Goal: Information Seeking & Learning: Check status

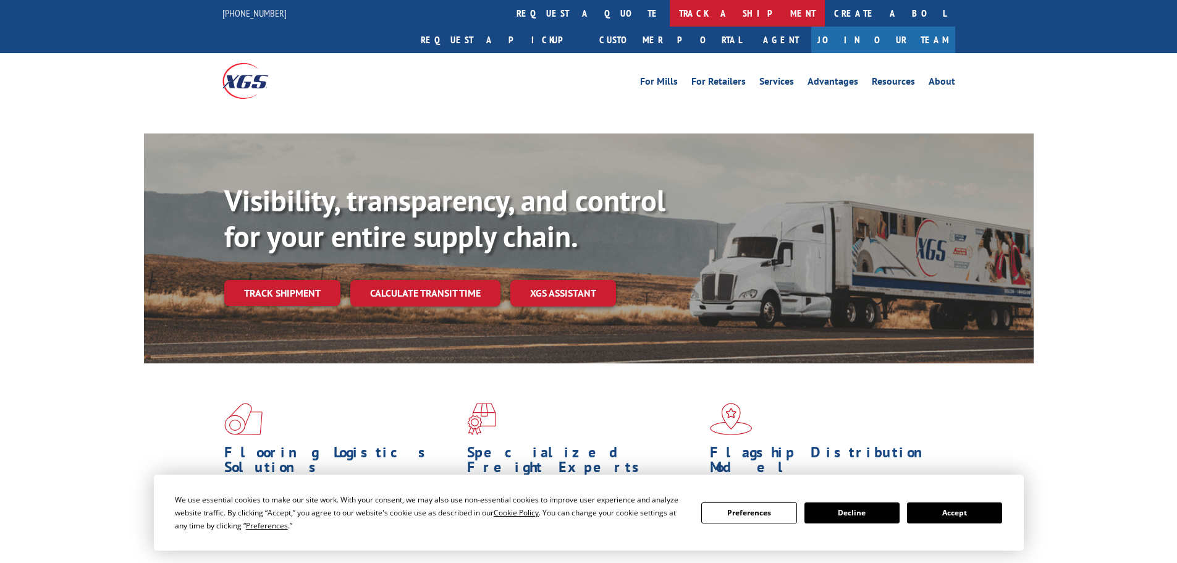
click at [670, 2] on link "track a shipment" at bounding box center [747, 13] width 155 height 27
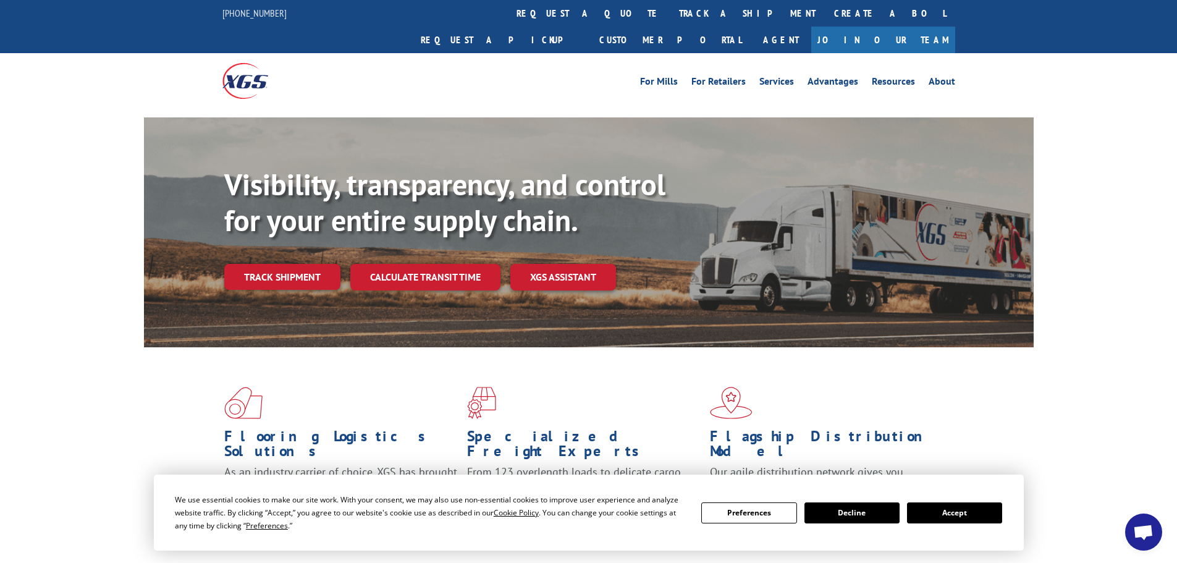
click at [949, 503] on button "Accept" at bounding box center [954, 512] width 95 height 21
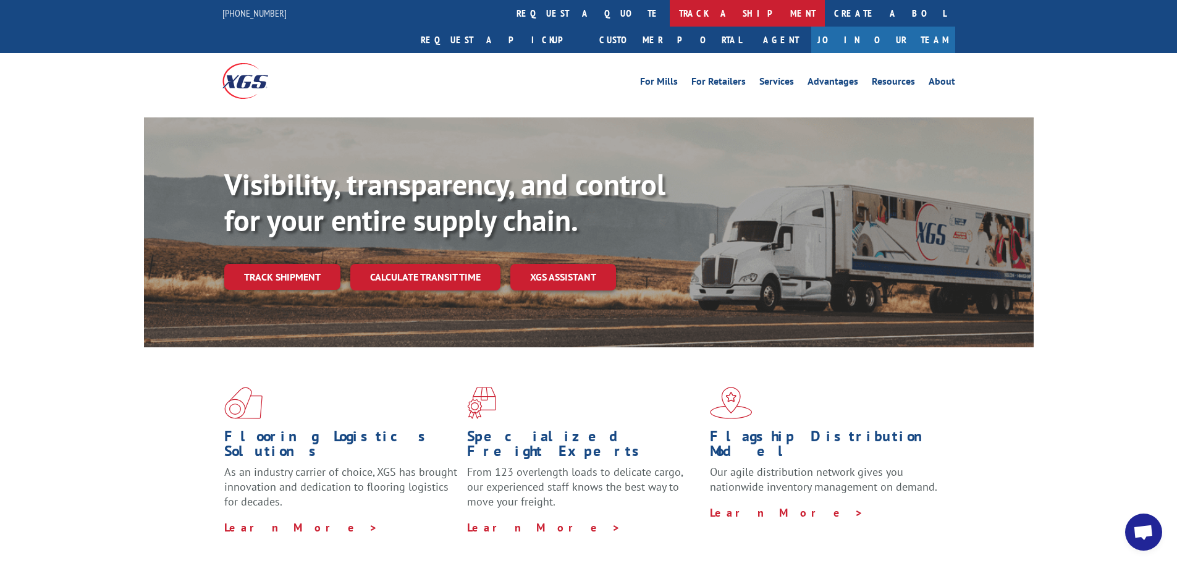
click at [670, 17] on link "track a shipment" at bounding box center [747, 13] width 155 height 27
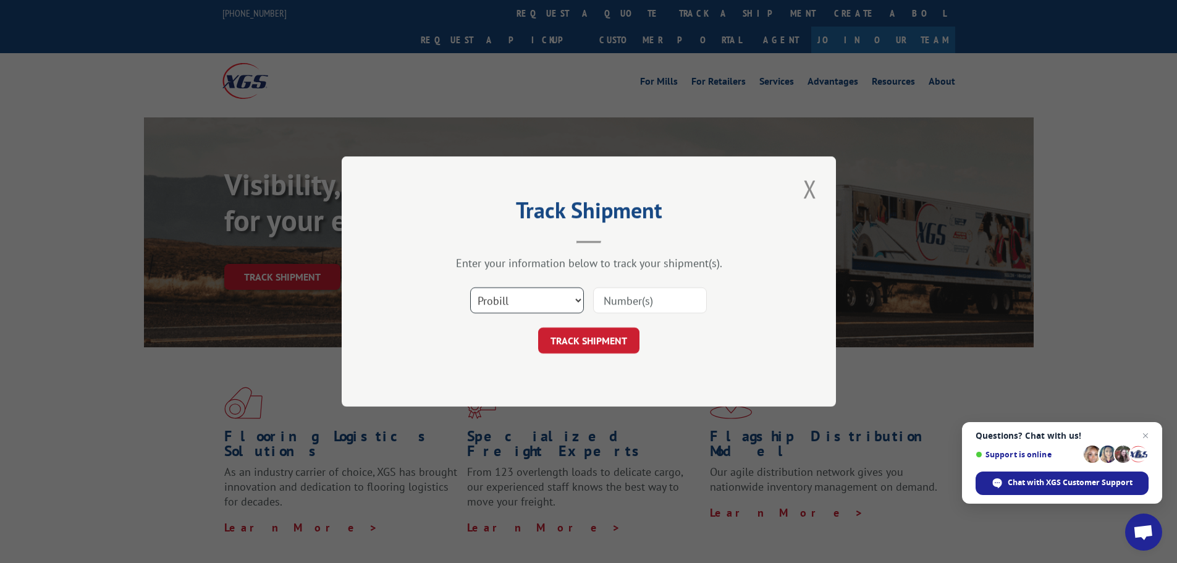
click at [497, 300] on select "Select category... Probill BOL PO" at bounding box center [527, 300] width 114 height 26
select select "bol"
click at [470, 287] on select "Select category... Probill BOL PO" at bounding box center [527, 300] width 114 height 26
paste input "4856110"
type input "4856110"
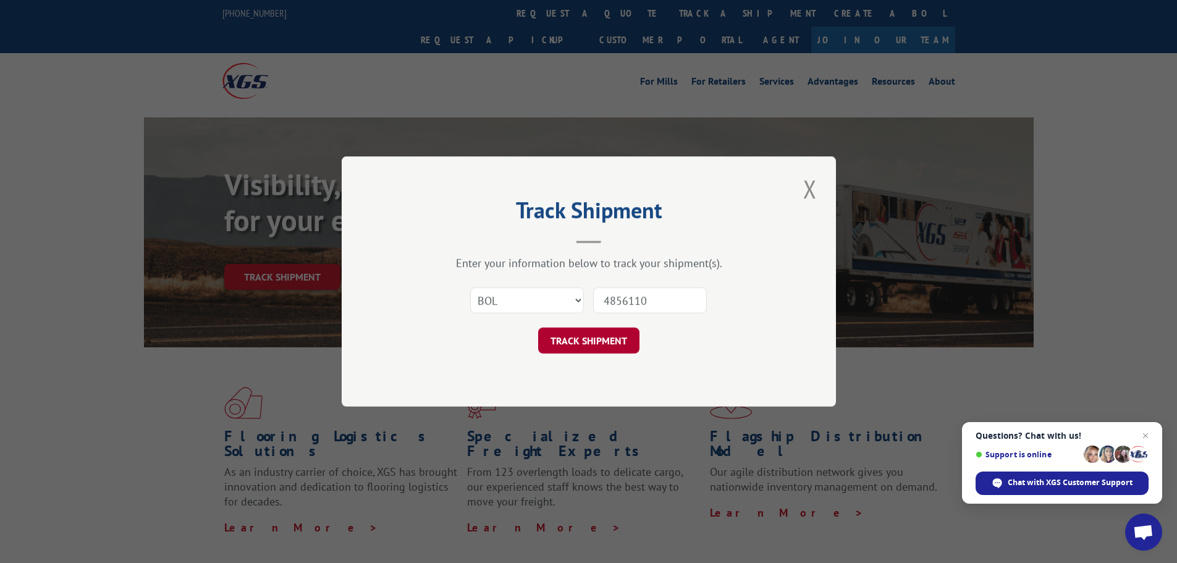
click at [581, 335] on button "TRACK SHIPMENT" at bounding box center [588, 340] width 101 height 26
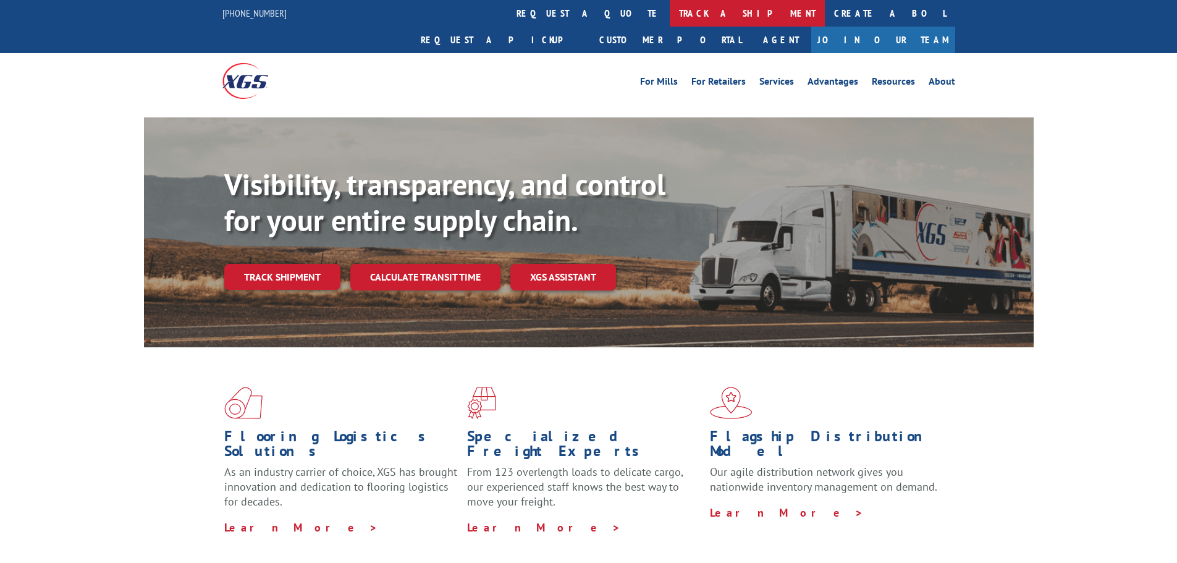
click at [670, 7] on link "track a shipment" at bounding box center [747, 13] width 155 height 27
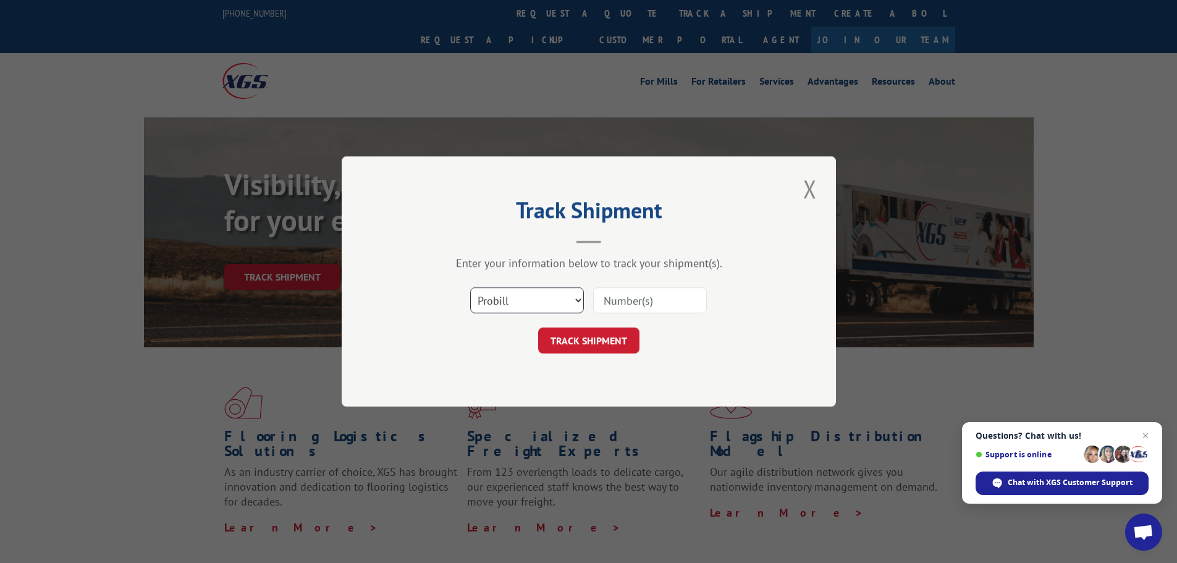
click at [502, 300] on select "Select category... Probill BOL PO" at bounding box center [527, 300] width 114 height 26
select select "bol"
click at [470, 287] on select "Select category... Probill BOL PO" at bounding box center [527, 300] width 114 height 26
click at [632, 301] on input at bounding box center [650, 300] width 114 height 26
paste input "4896205"
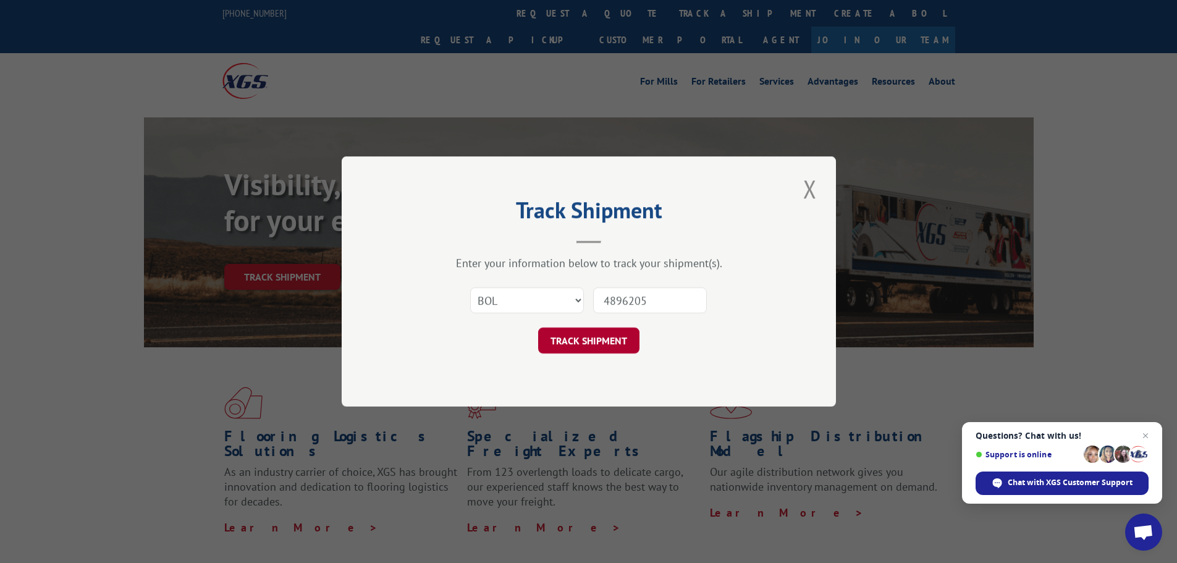
type input "4896205"
click at [607, 328] on button "TRACK SHIPMENT" at bounding box center [588, 340] width 101 height 26
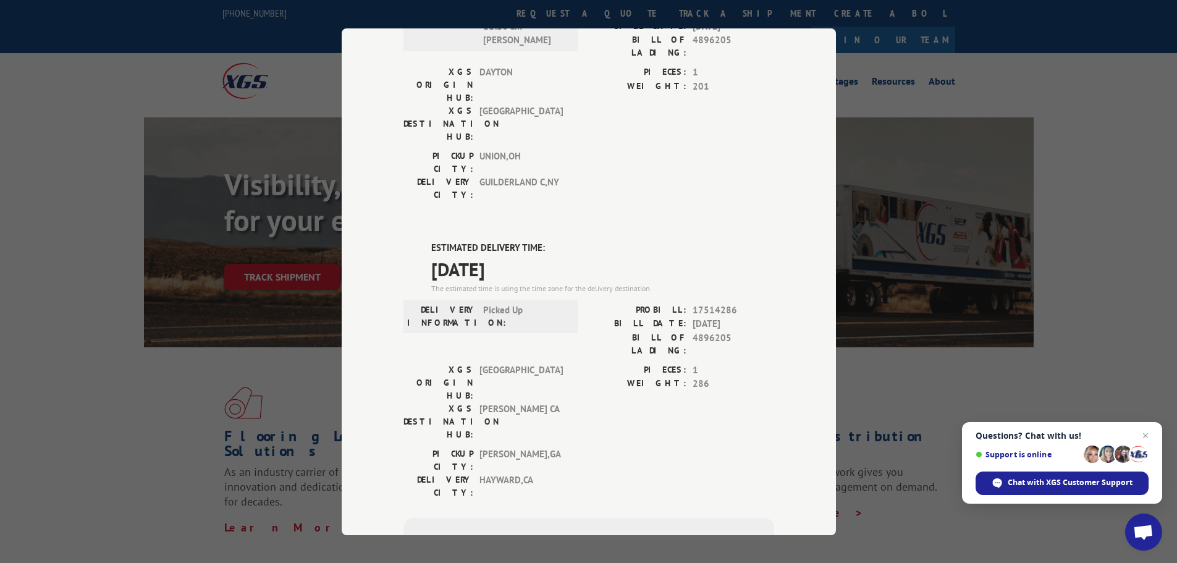
scroll to position [432, 0]
click at [485, 95] on div "DELIVERED DELIVERY INFORMATION: 04/28/2022 02:18 pm Latpimer PROBILL: 13427593 …" at bounding box center [588, 206] width 371 height 1022
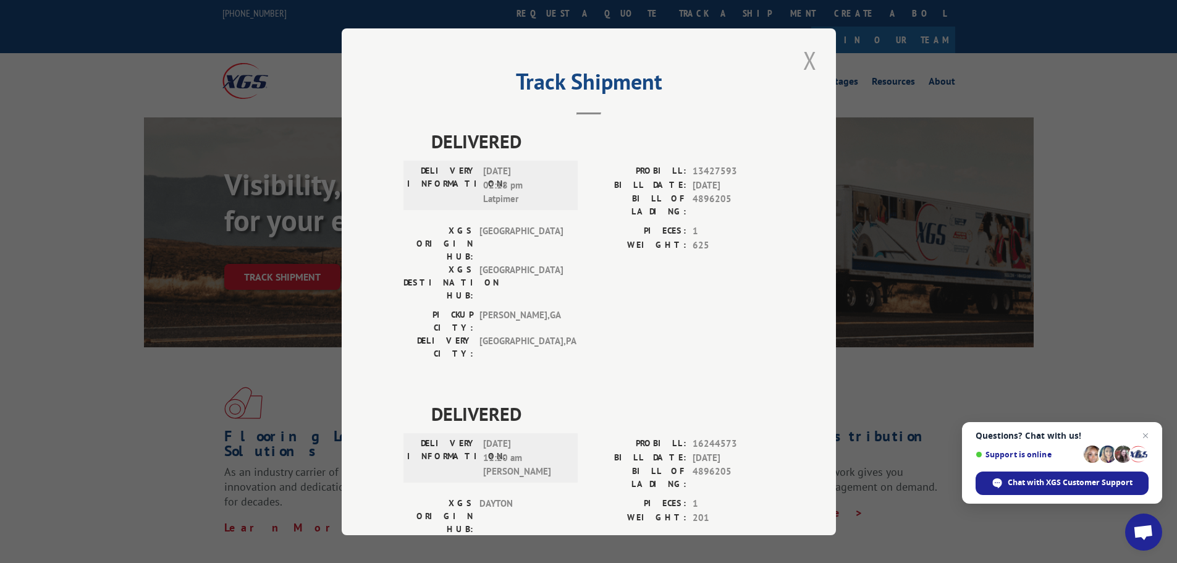
scroll to position [0, 0]
click at [802, 65] on button "Close modal" at bounding box center [809, 61] width 21 height 34
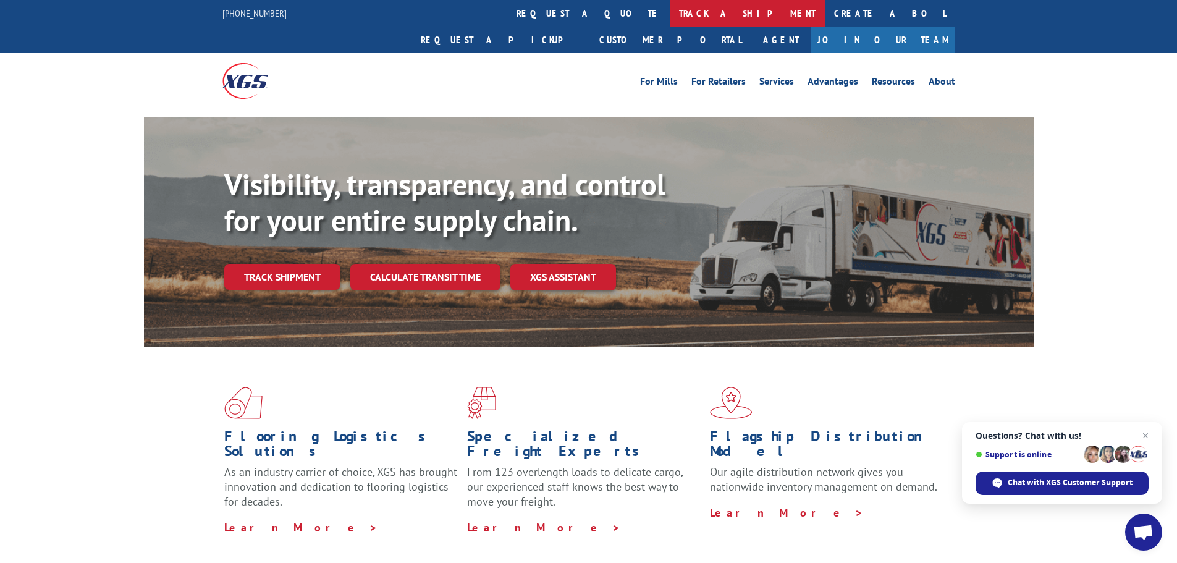
click at [670, 11] on link "track a shipment" at bounding box center [747, 13] width 155 height 27
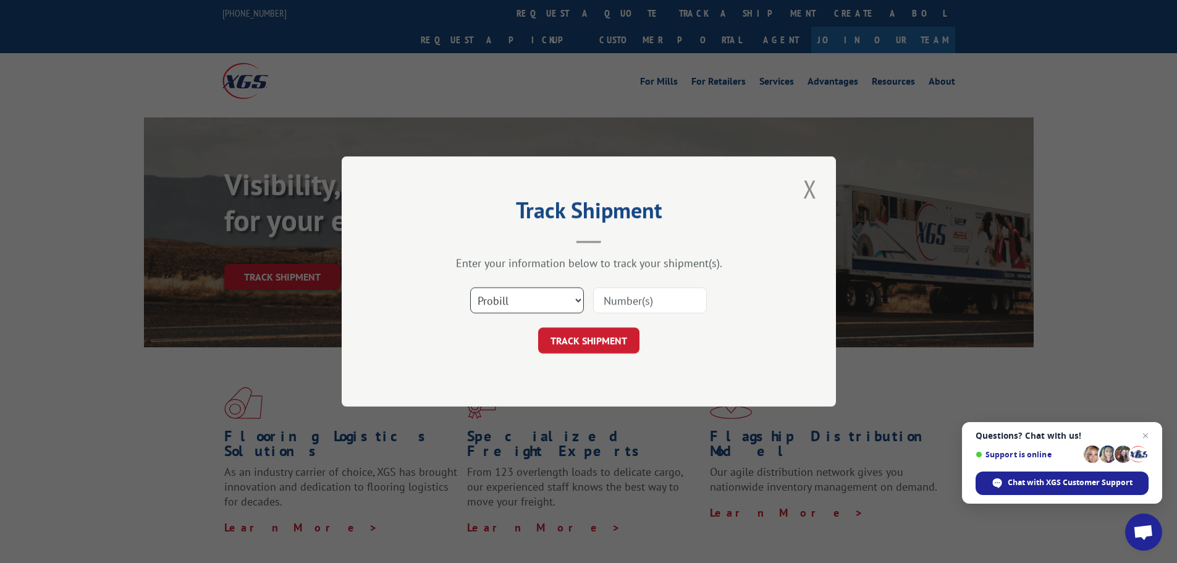
click at [510, 298] on select "Select category... Probill BOL PO" at bounding box center [527, 300] width 114 height 26
select select "bol"
click at [470, 287] on select "Select category... Probill BOL PO" at bounding box center [527, 300] width 114 height 26
paste input "420374"
type input "420374"
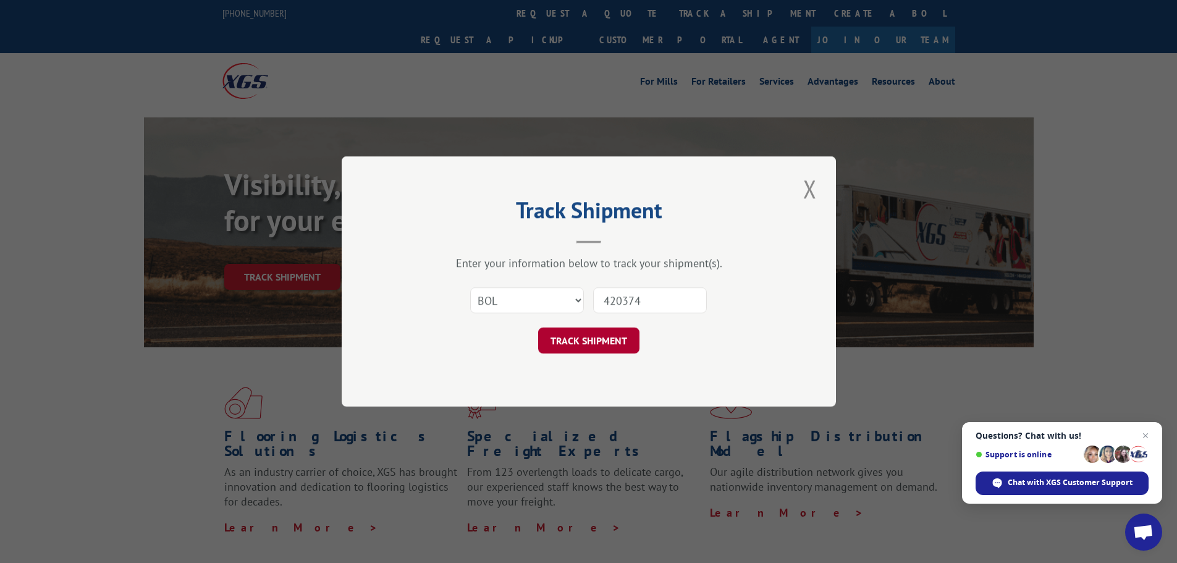
click at [586, 353] on button "TRACK SHIPMENT" at bounding box center [588, 340] width 101 height 26
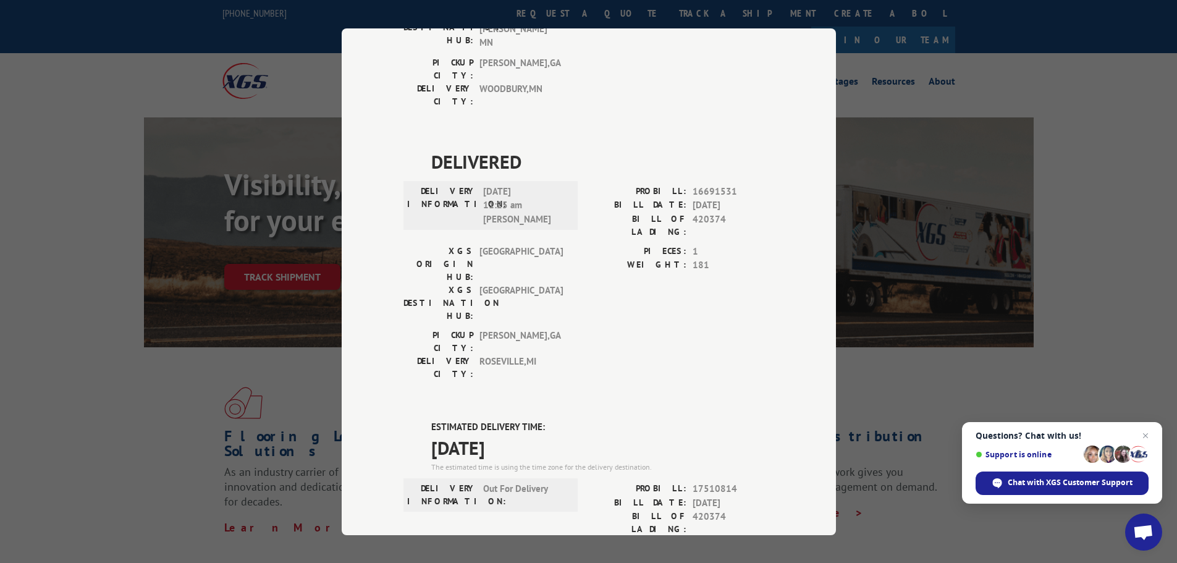
scroll to position [803, 0]
